Goal: Information Seeking & Learning: Compare options

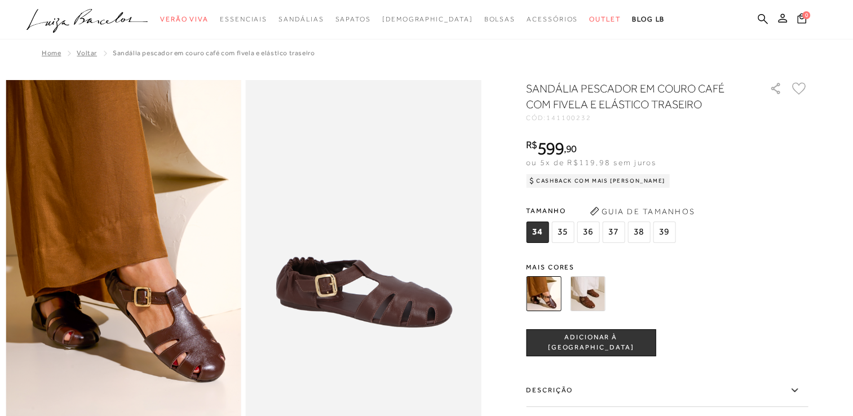
click at [594, 303] on img at bounding box center [587, 293] width 35 height 35
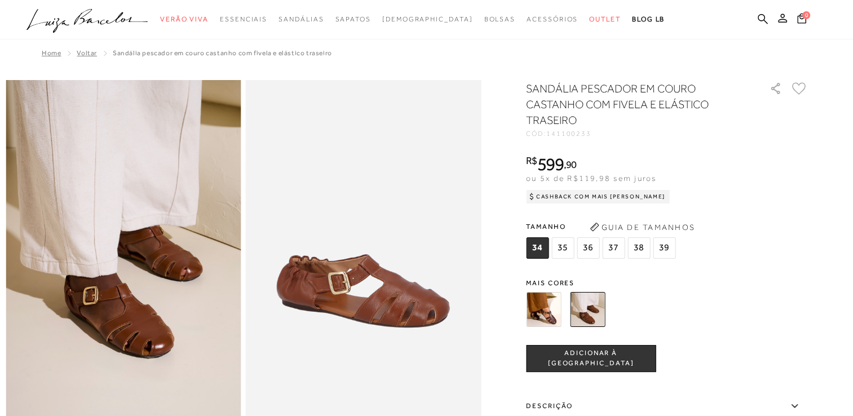
click at [543, 317] on img at bounding box center [543, 309] width 35 height 35
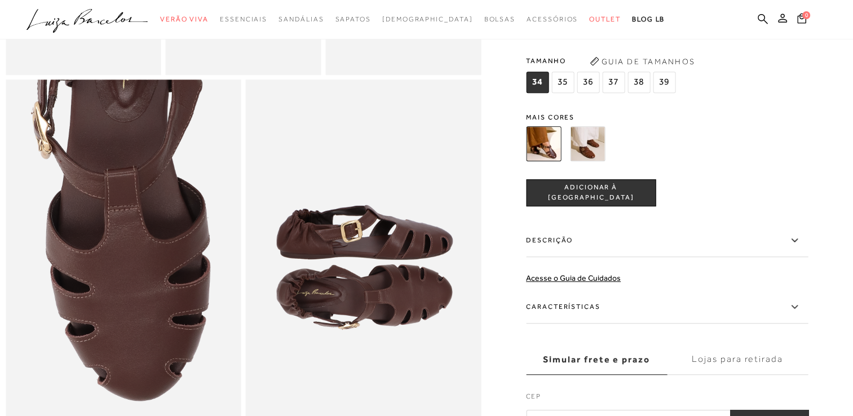
scroll to position [620, 0]
